Goal: Transaction & Acquisition: Purchase product/service

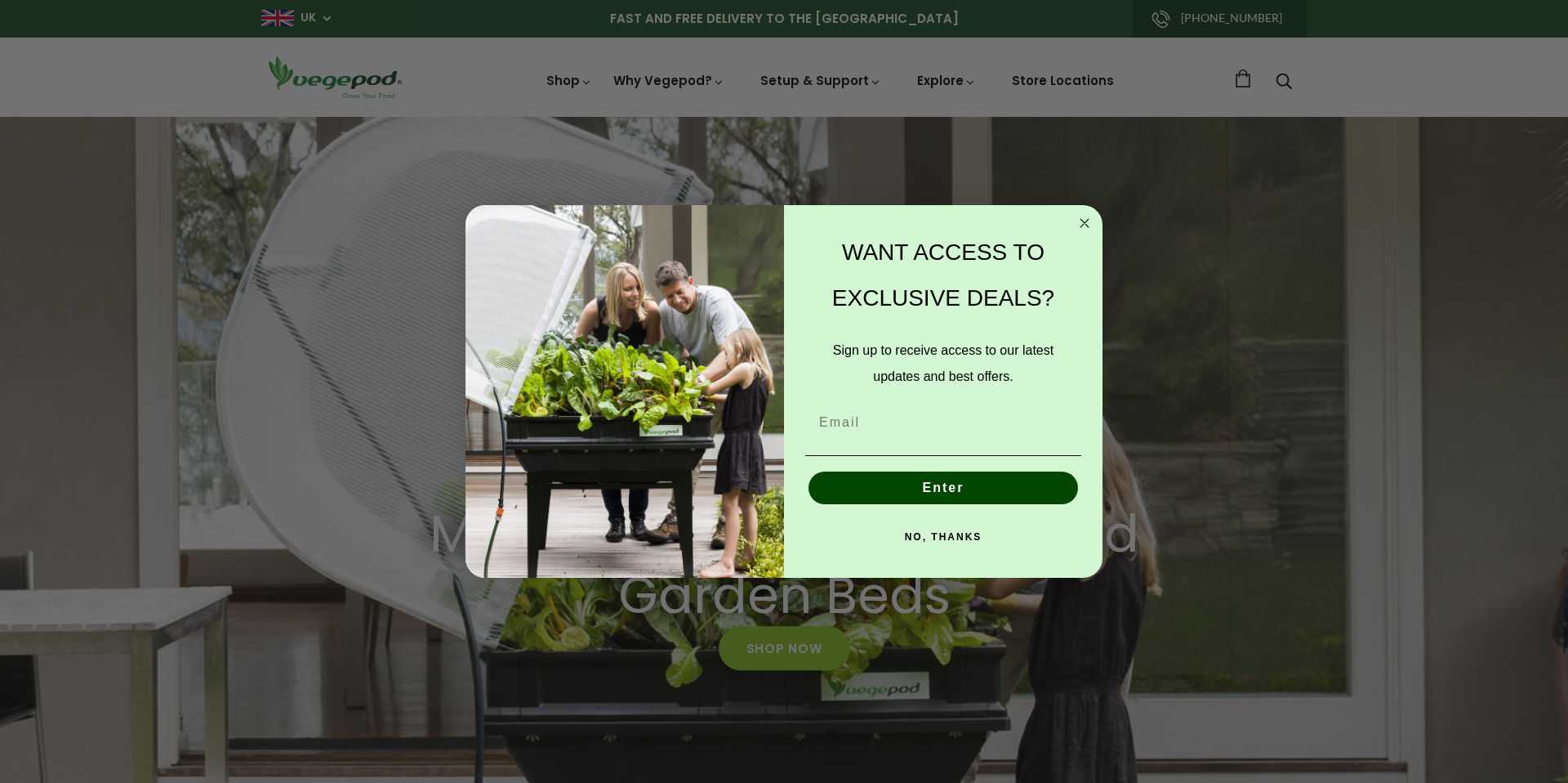
click at [1084, 224] on circle "Close dialog" at bounding box center [1085, 222] width 19 height 19
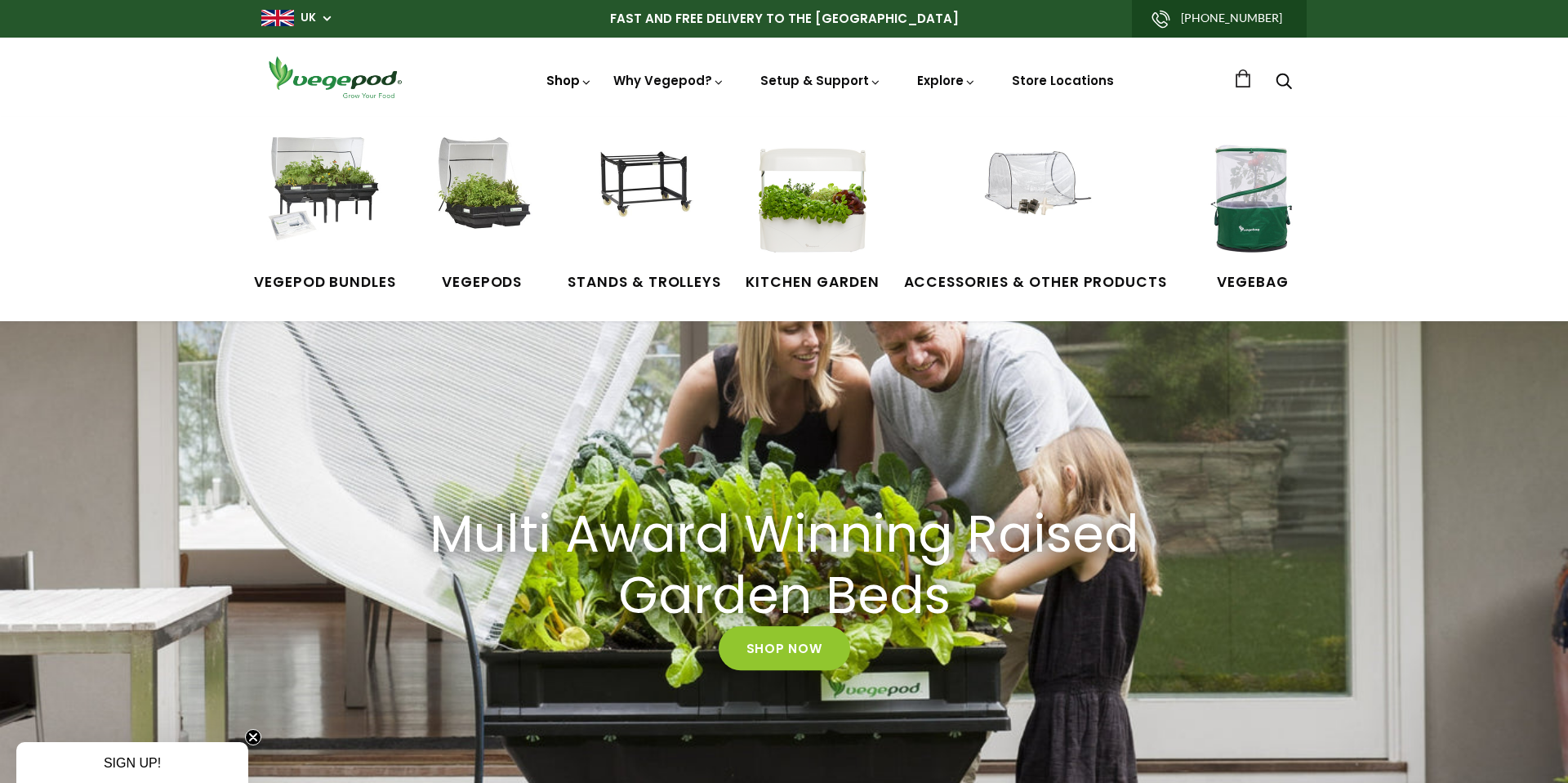
scroll to position [0, 303]
click at [491, 200] on img at bounding box center [481, 198] width 122 height 122
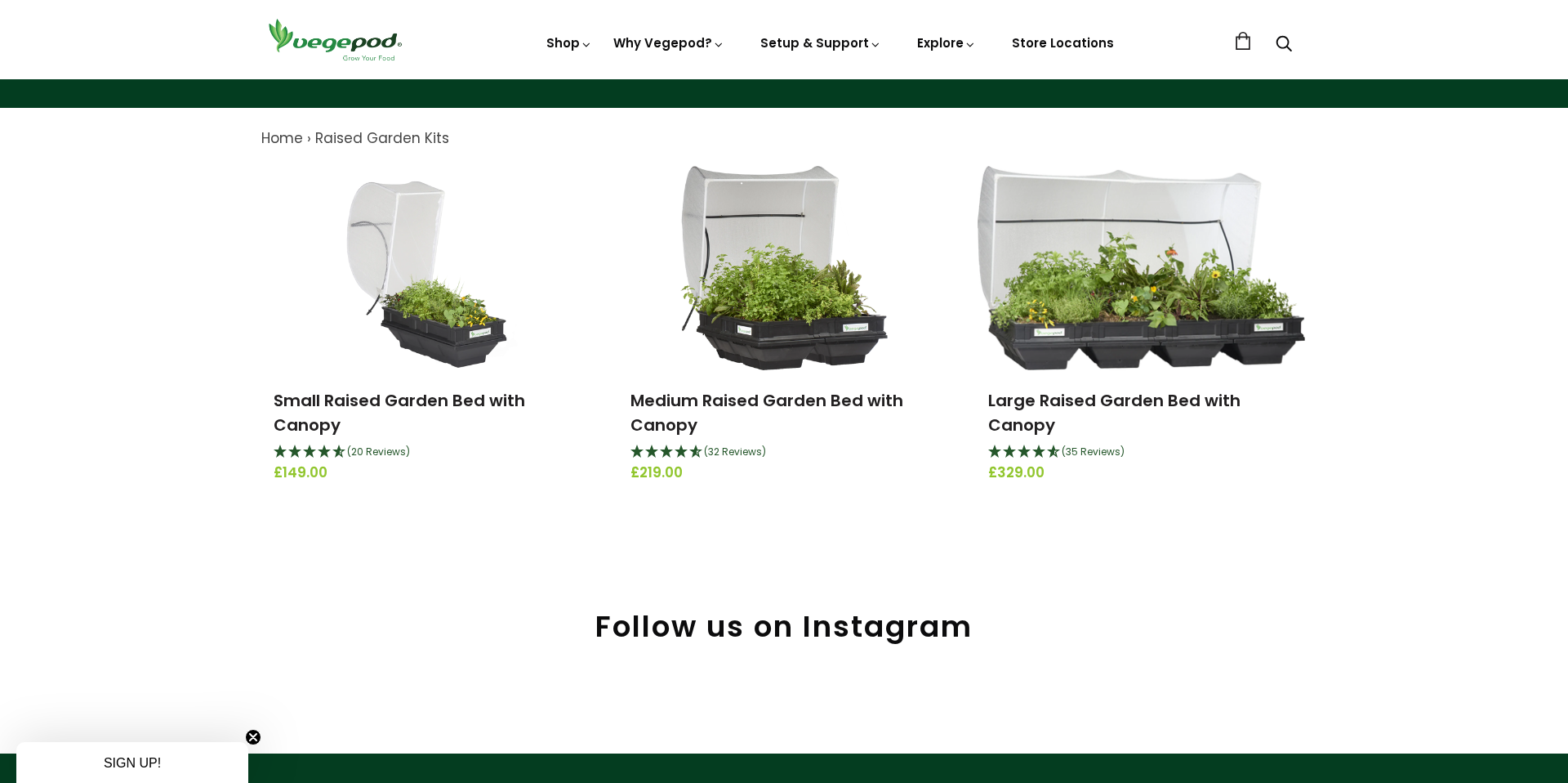
scroll to position [143, 0]
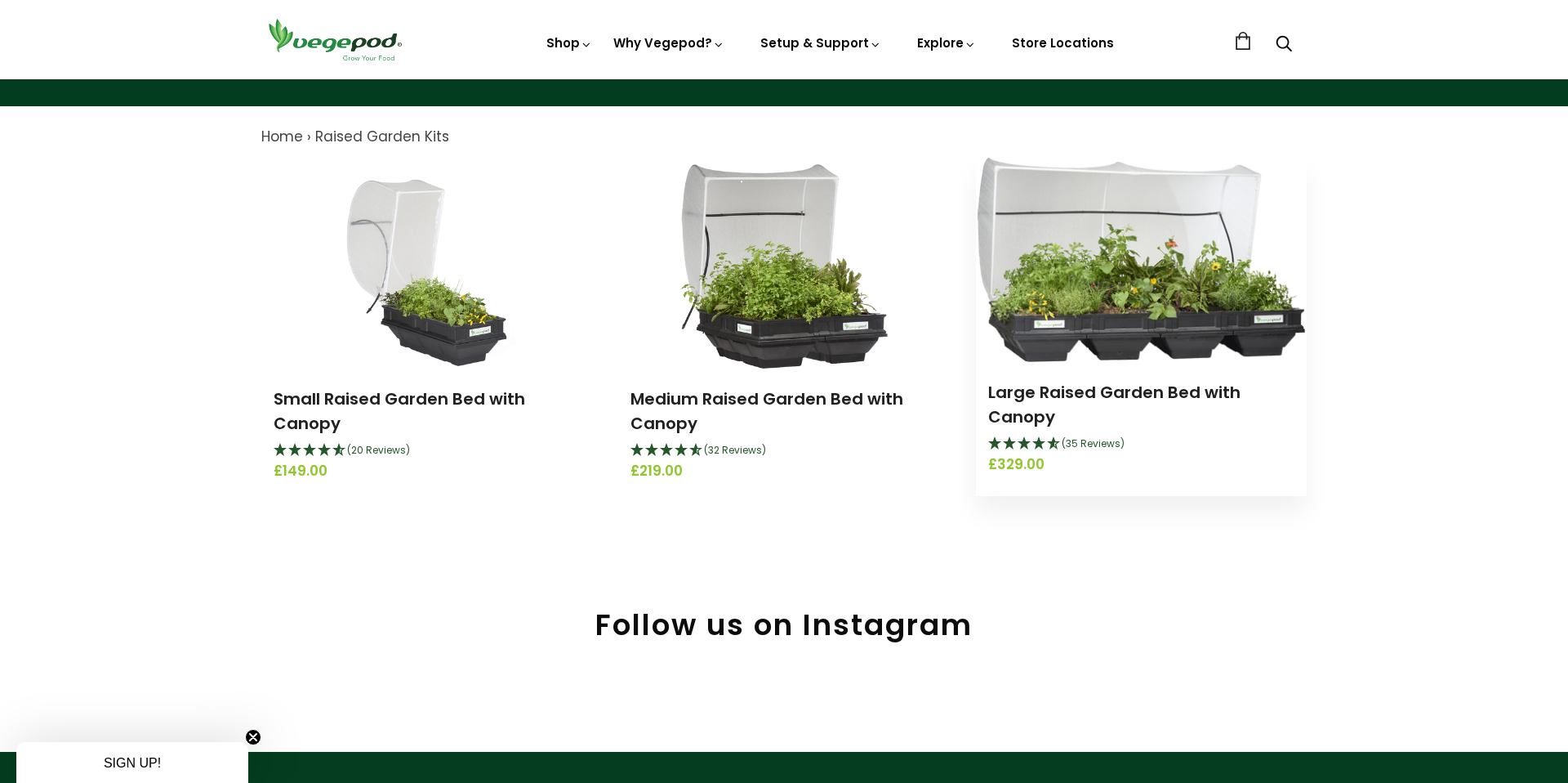
click at [1142, 289] on img at bounding box center [1141, 259] width 327 height 204
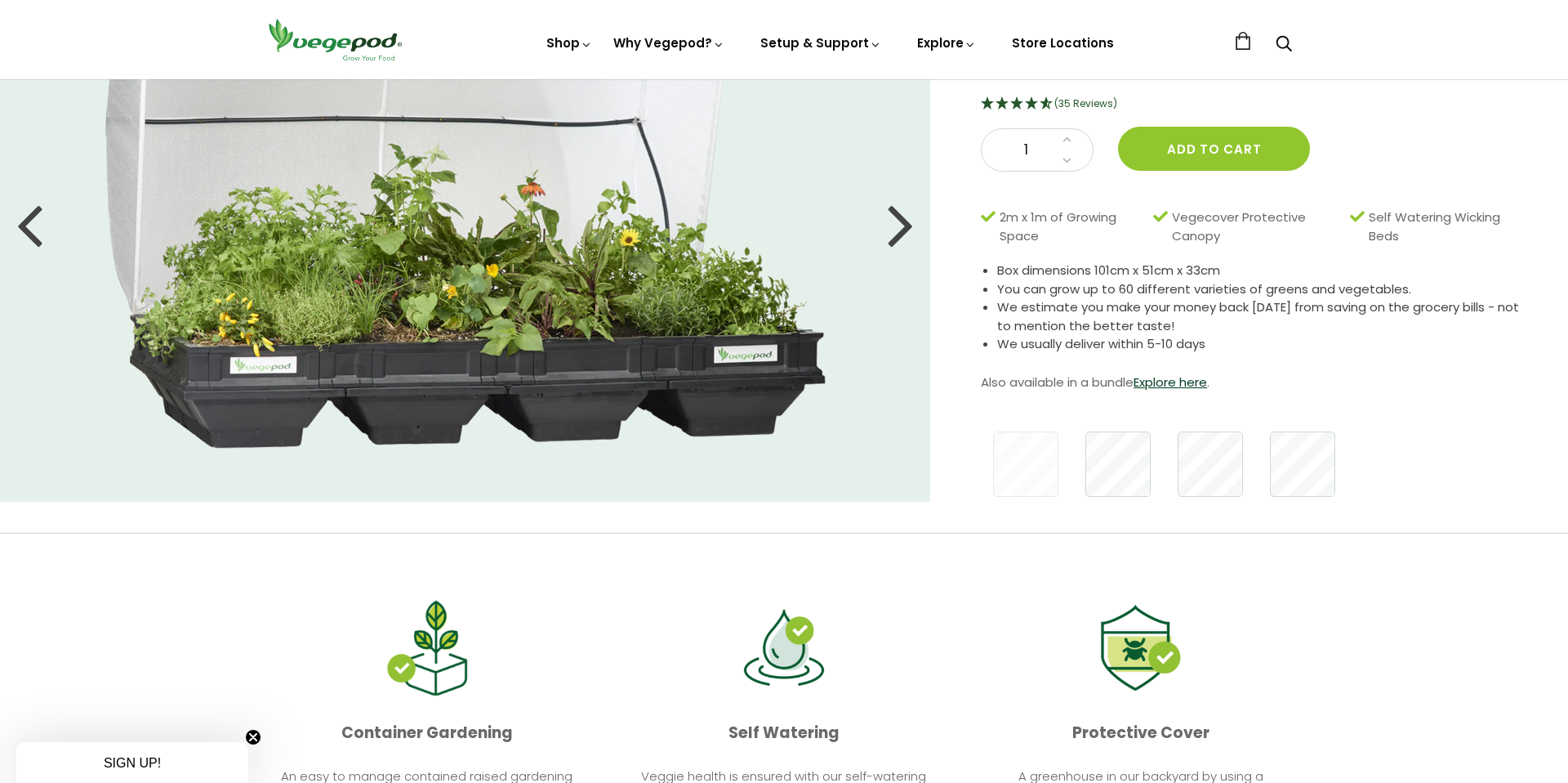
scroll to position [171, 0]
click at [892, 230] on div at bounding box center [901, 225] width 26 height 74
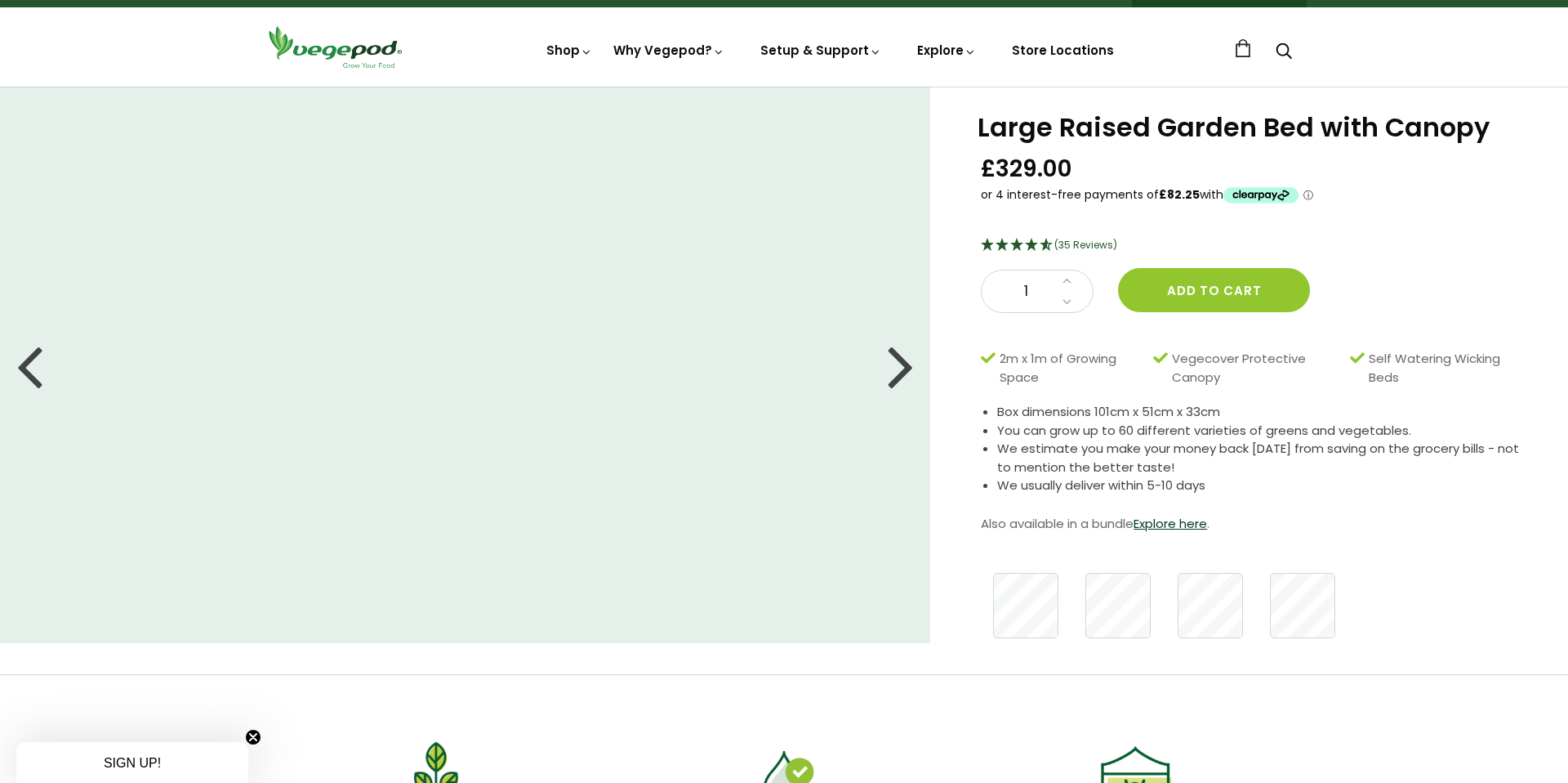
scroll to position [22, 0]
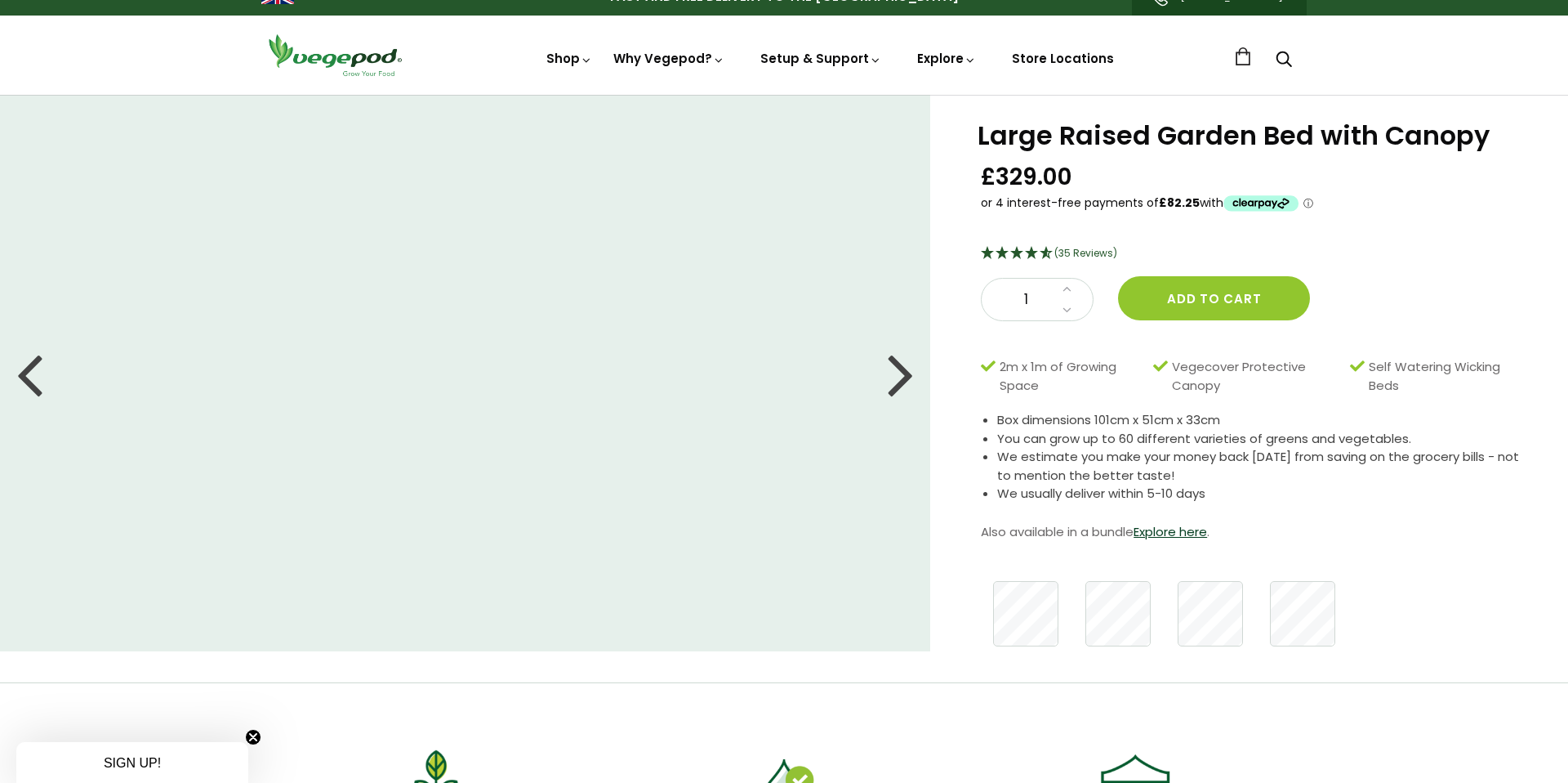
click at [898, 375] on div at bounding box center [901, 374] width 26 height 74
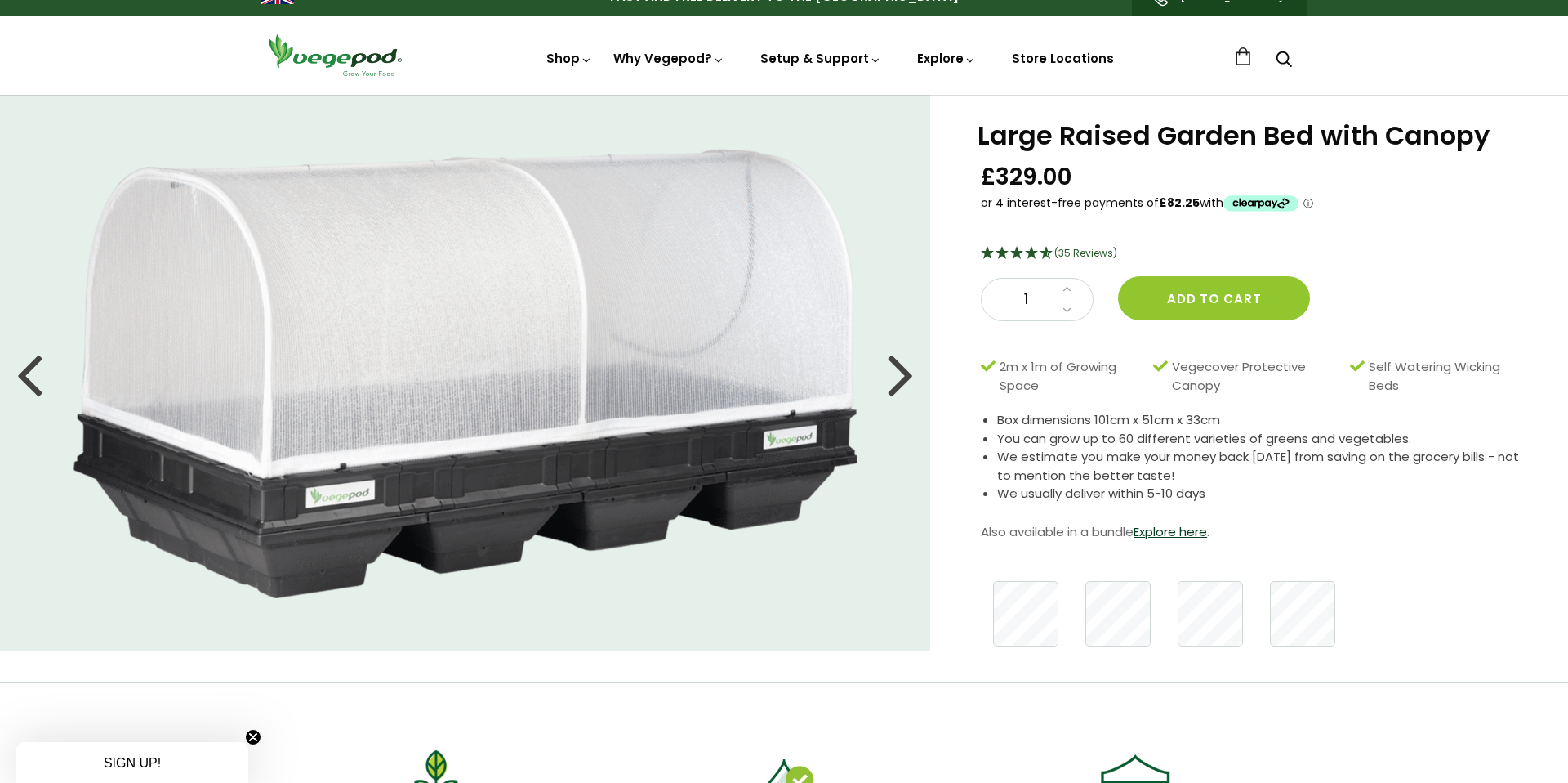
click at [898, 375] on div at bounding box center [901, 374] width 26 height 74
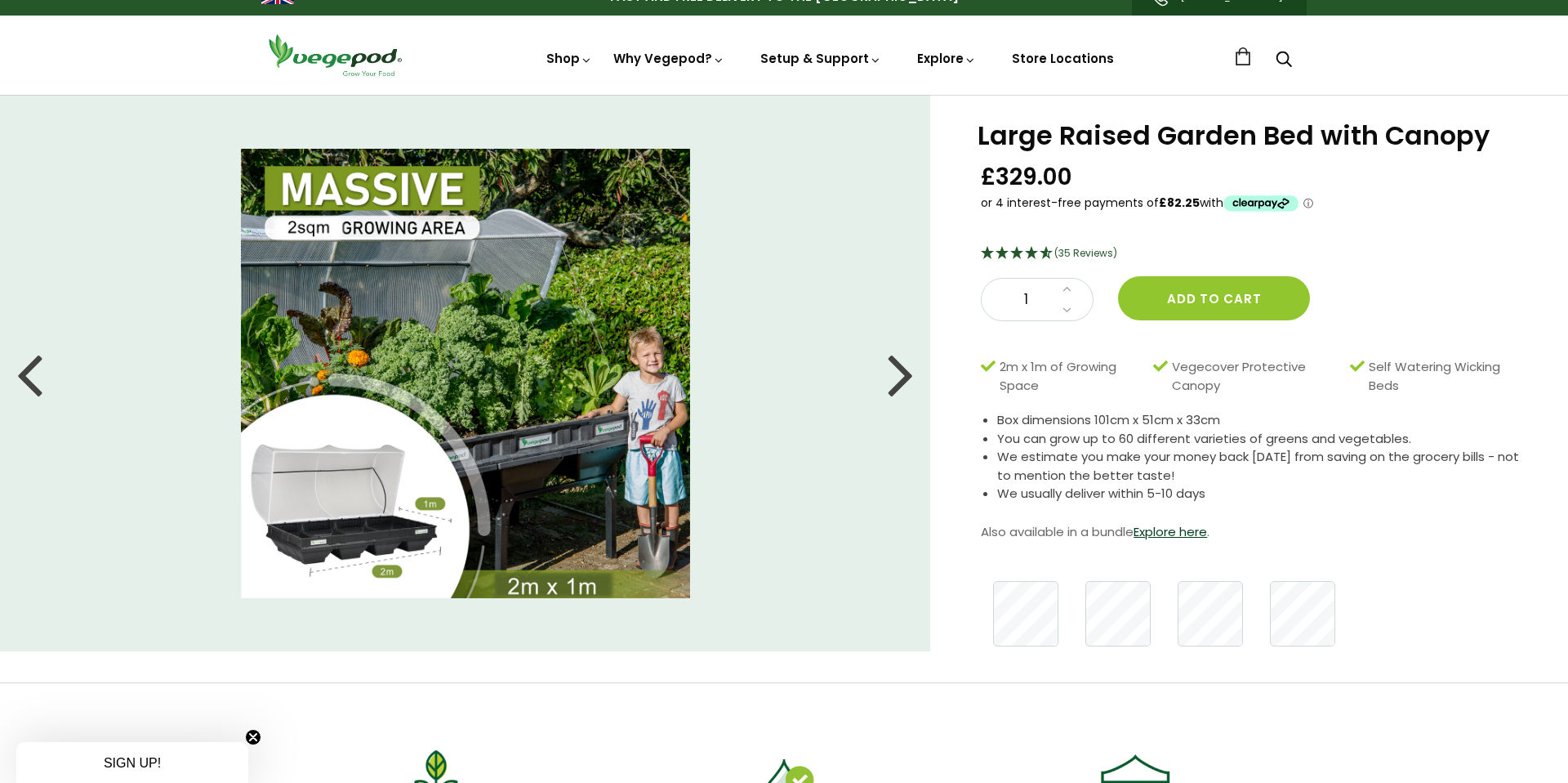
click at [898, 375] on div at bounding box center [901, 374] width 26 height 74
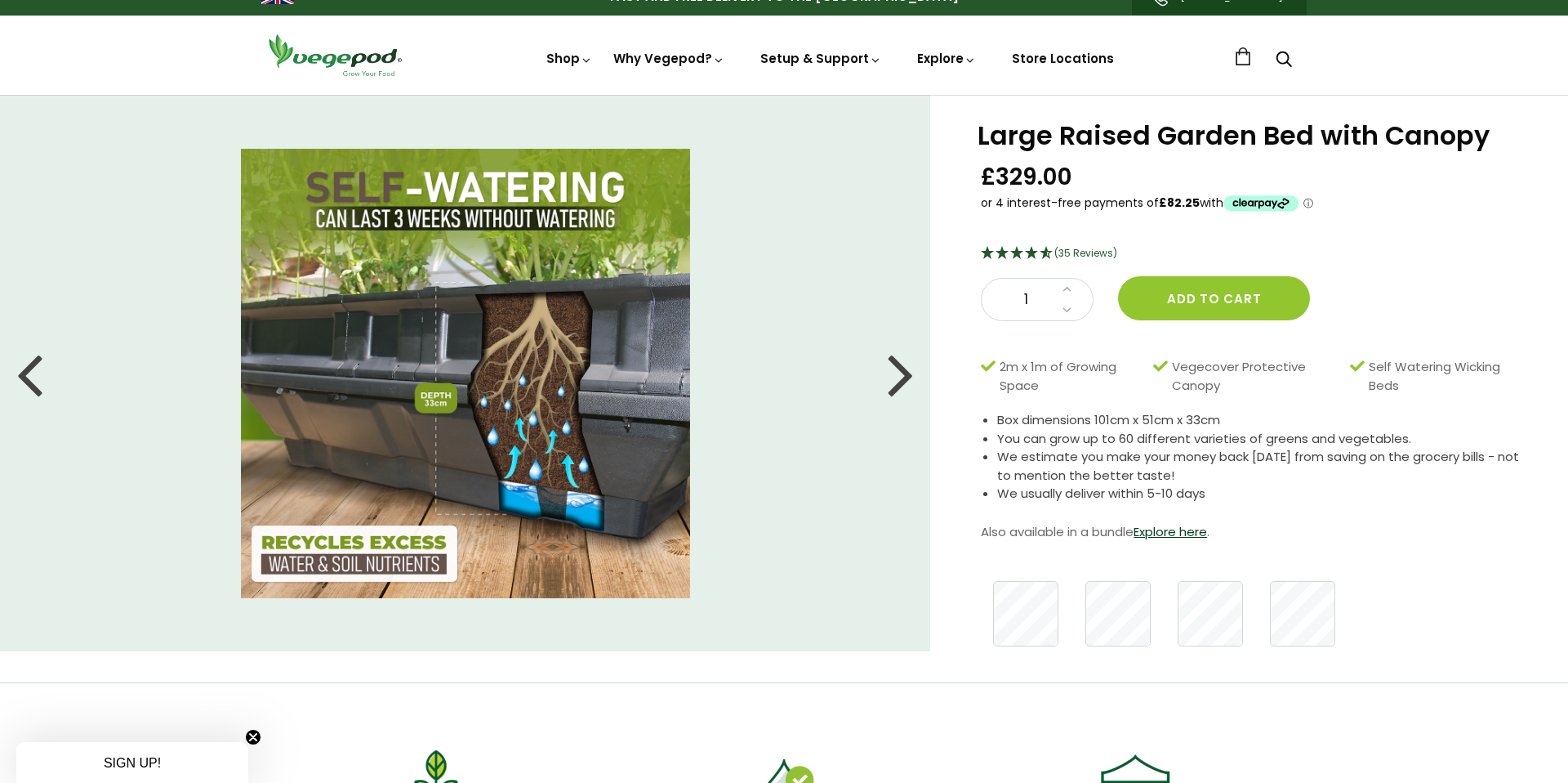
click at [898, 375] on div at bounding box center [901, 374] width 26 height 74
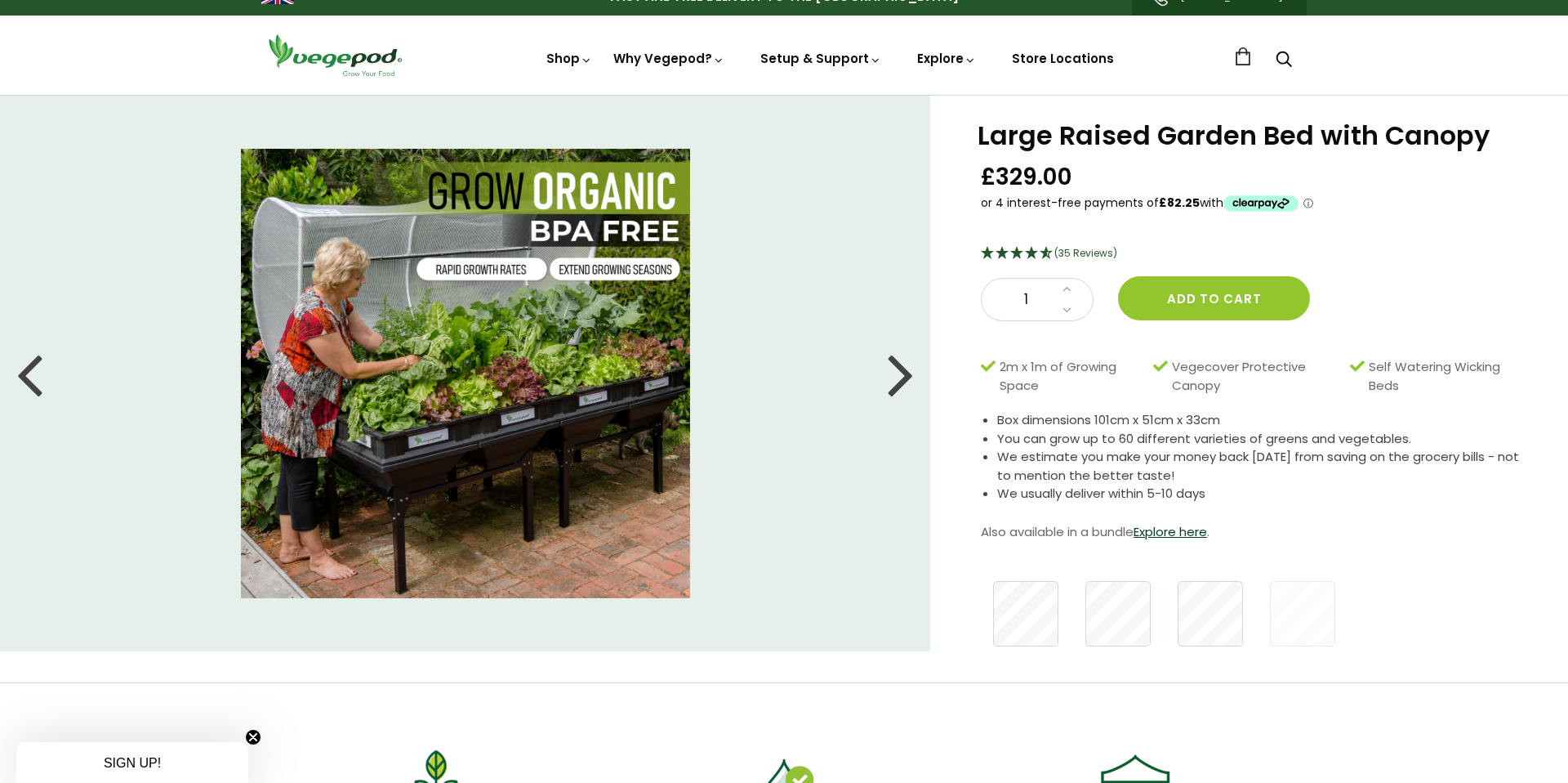
click at [898, 375] on div at bounding box center [901, 374] width 26 height 74
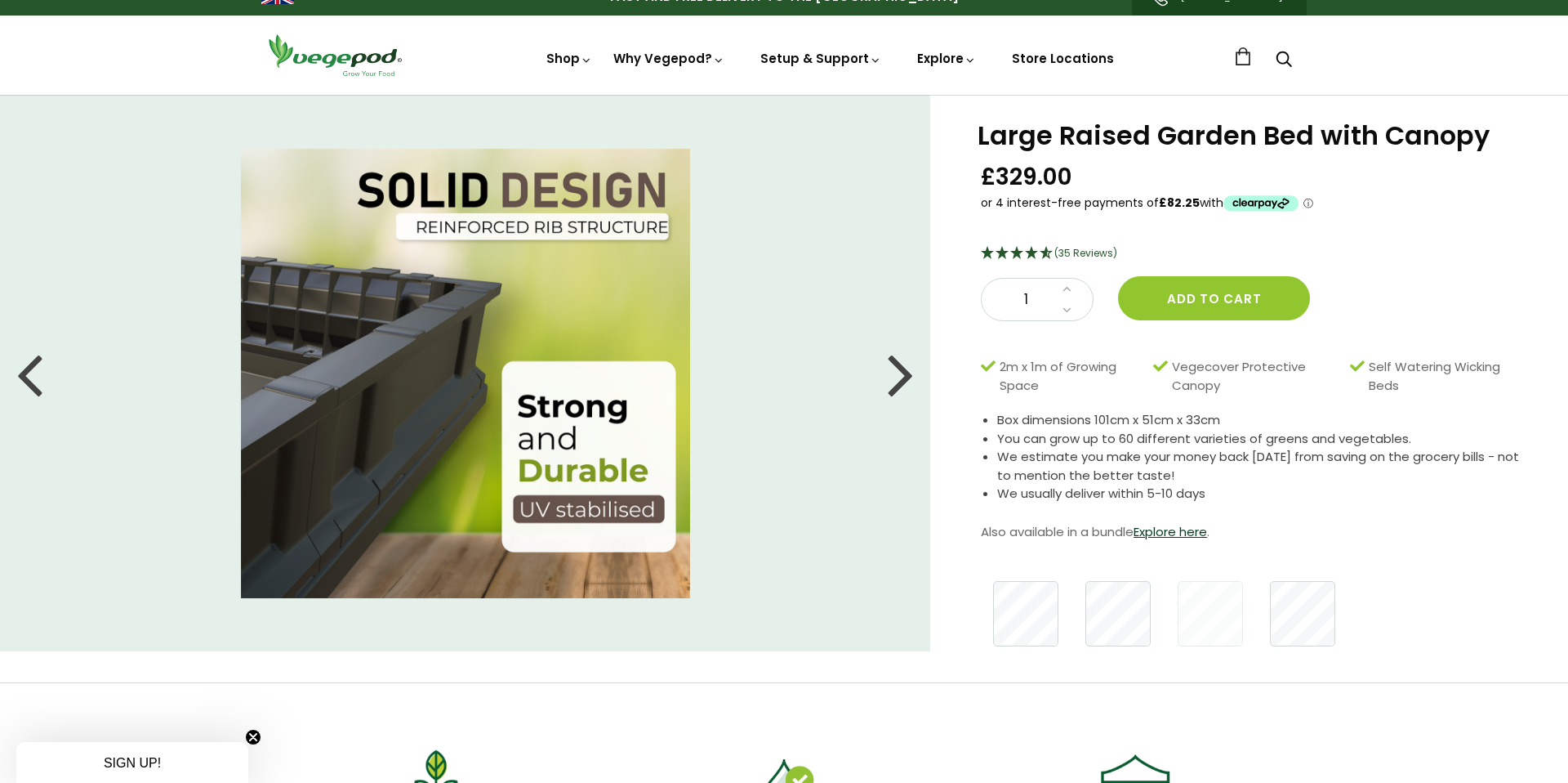
click at [897, 380] on div at bounding box center [901, 374] width 26 height 74
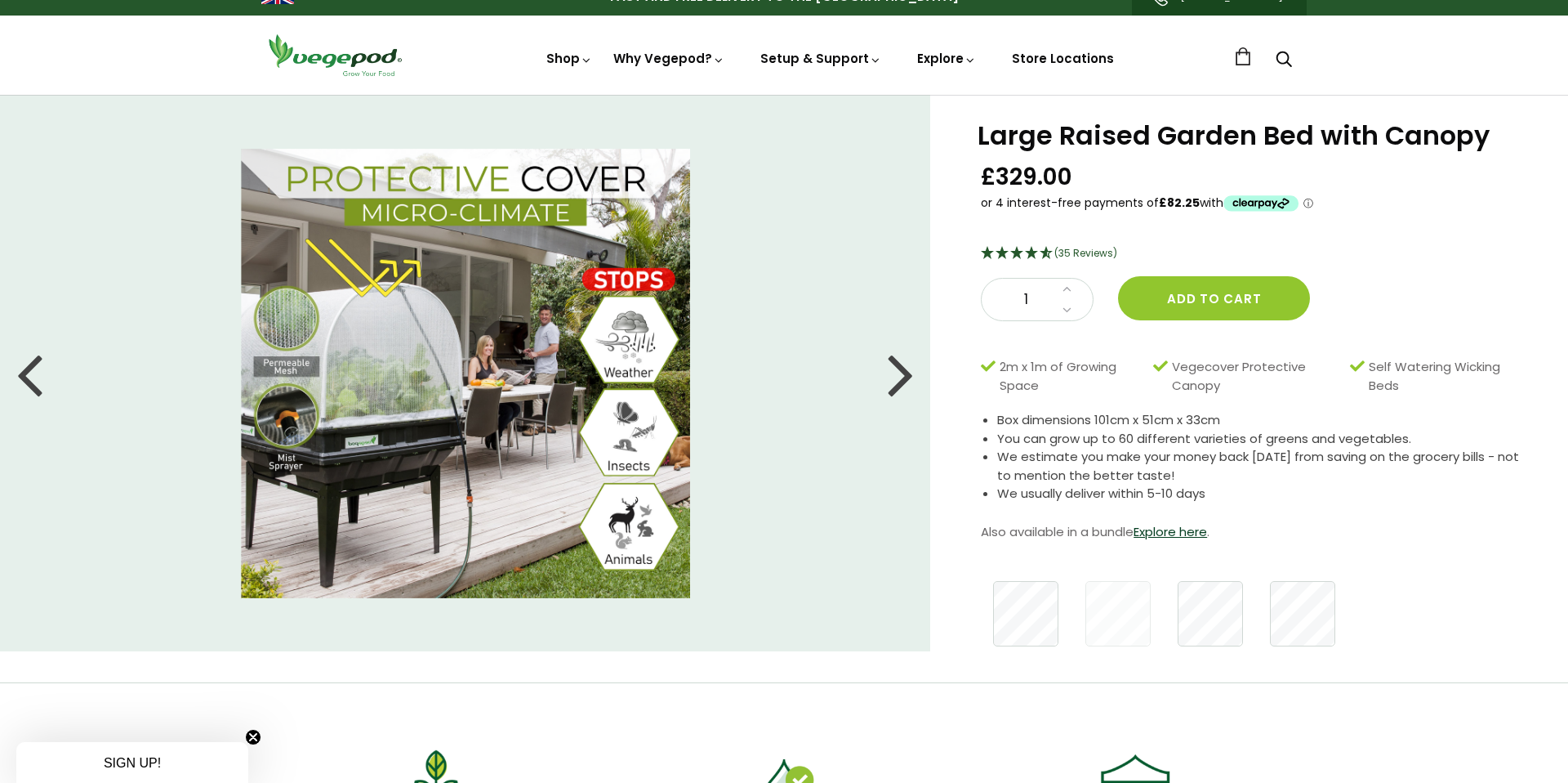
click at [897, 380] on div at bounding box center [901, 374] width 26 height 74
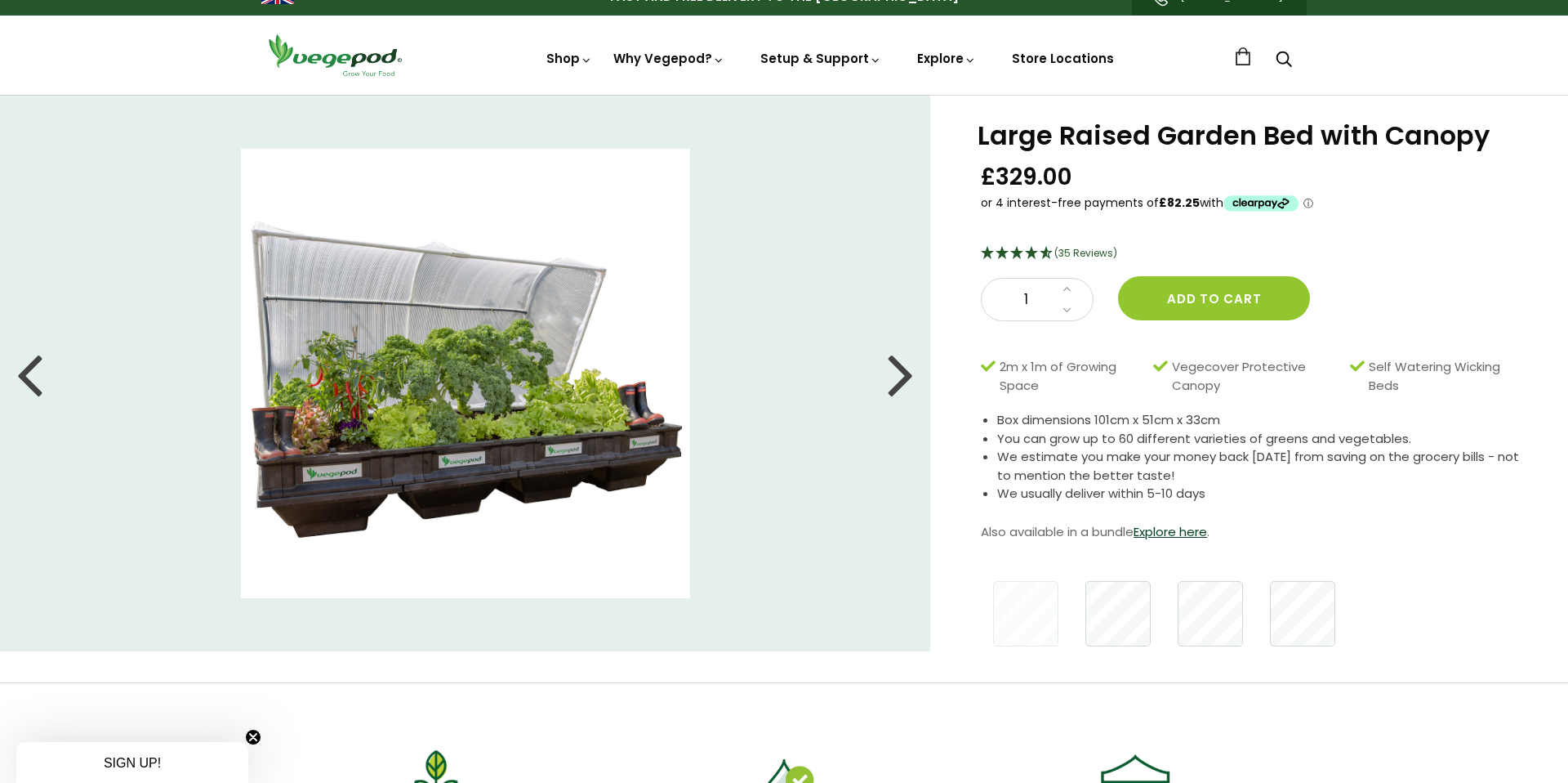
click at [897, 380] on div at bounding box center [901, 374] width 26 height 74
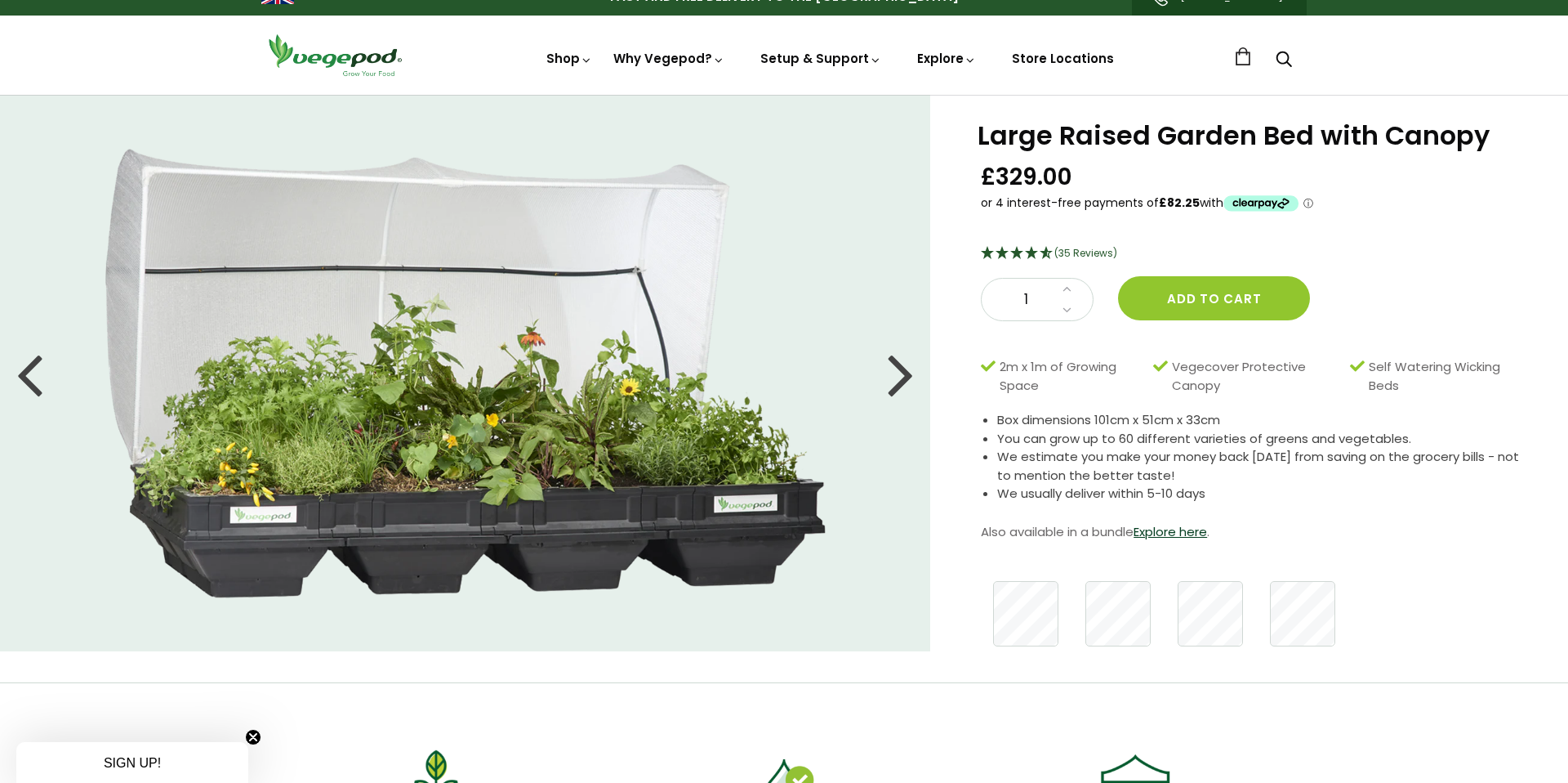
click at [897, 380] on div at bounding box center [901, 374] width 26 height 74
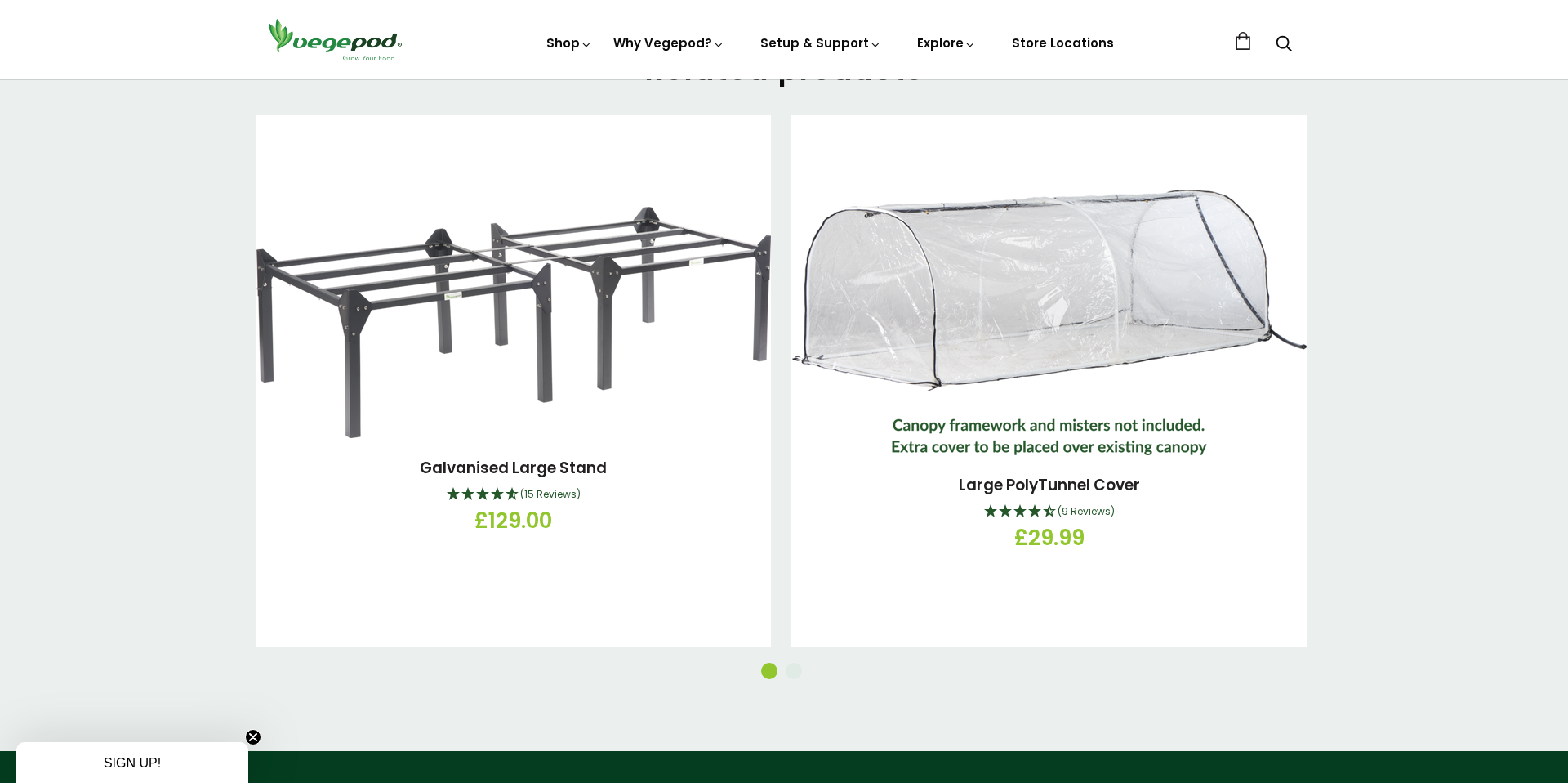
scroll to position [2376, 0]
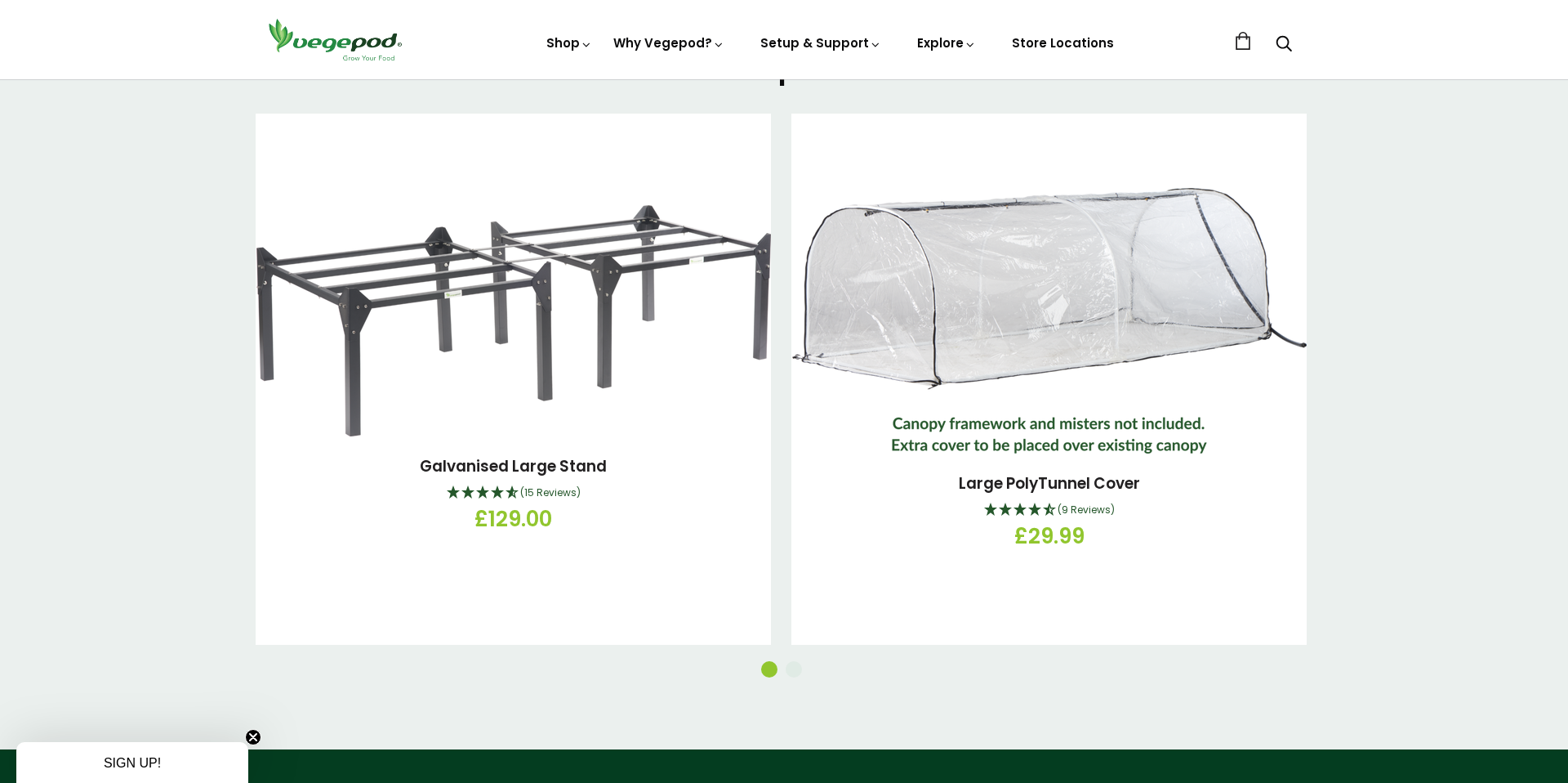
click at [793, 662] on button "2" at bounding box center [794, 669] width 16 height 16
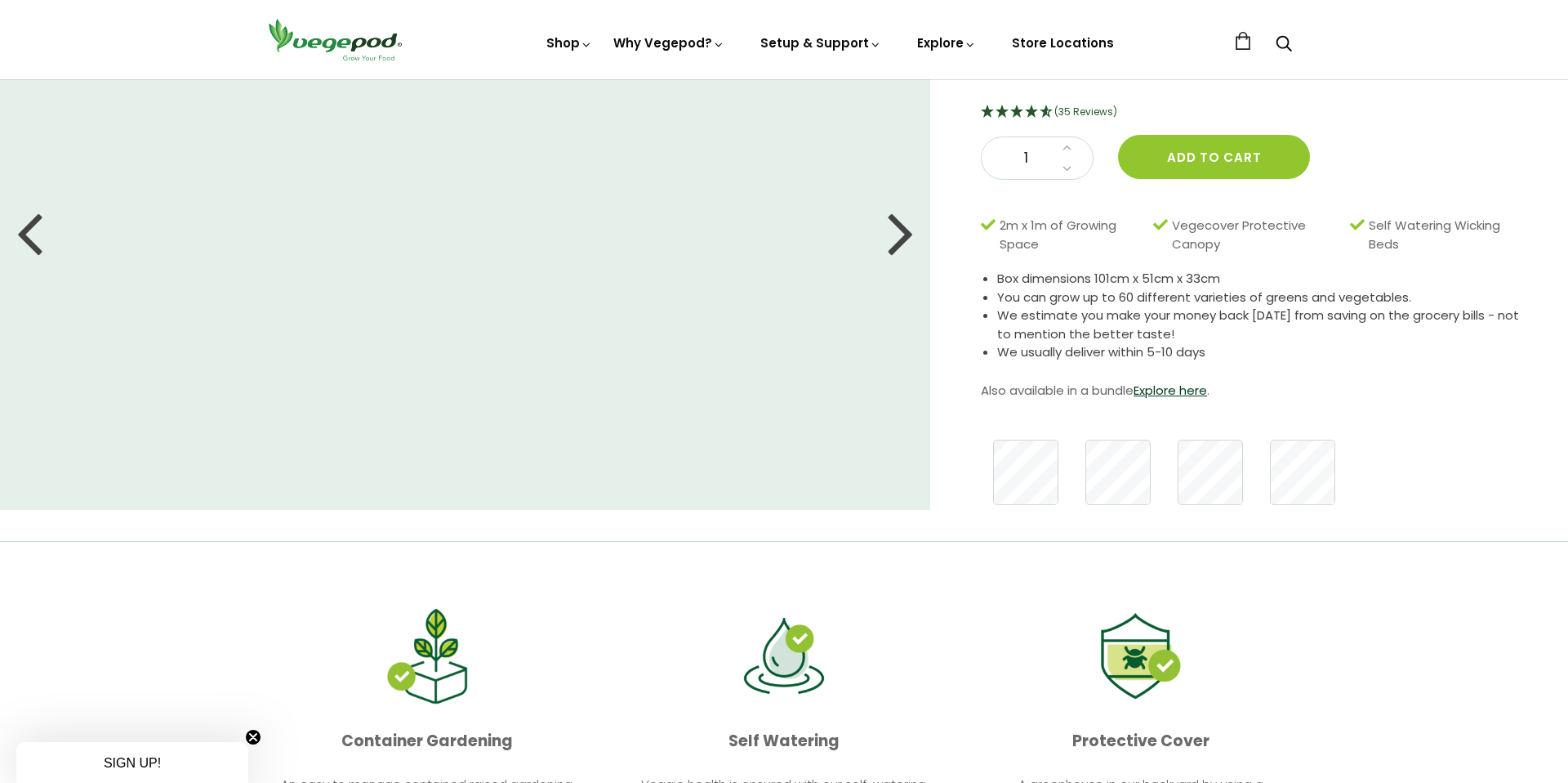
scroll to position [0, 0]
